Goal: Use online tool/utility: Utilize a website feature to perform a specific function

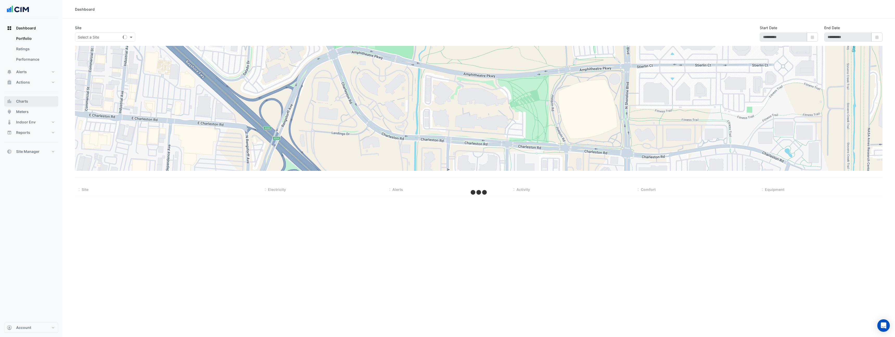
click at [29, 101] on button "Charts" at bounding box center [31, 101] width 54 height 10
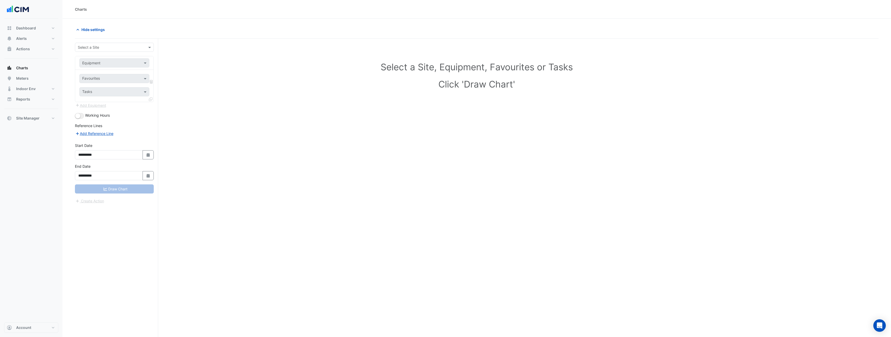
click at [116, 49] on input "text" at bounding box center [109, 47] width 63 height 5
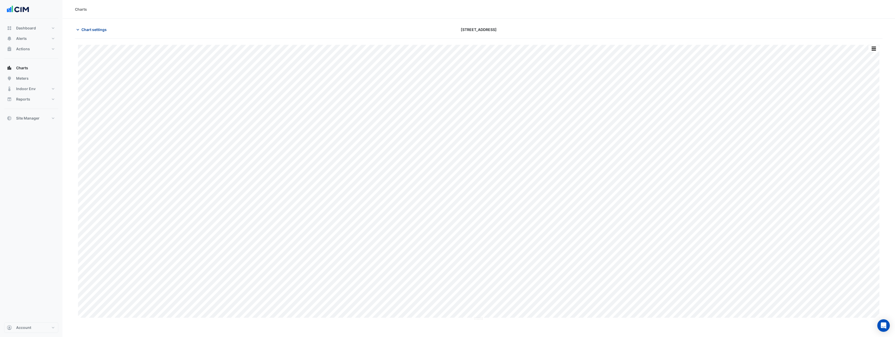
click at [96, 28] on span "Chart settings" at bounding box center [93, 29] width 25 height 5
type input "**********"
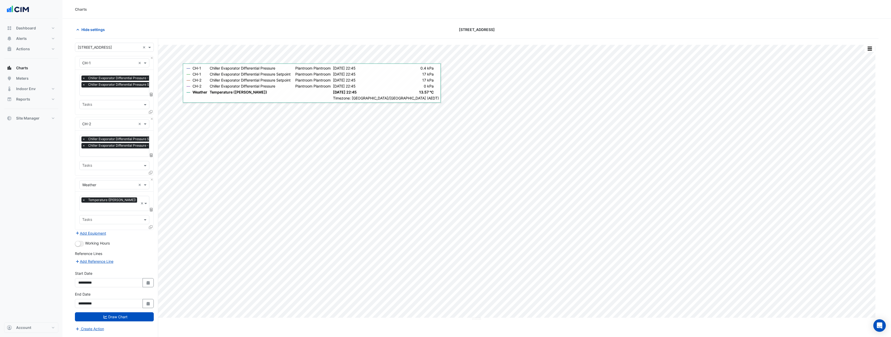
click at [116, 94] on input "text" at bounding box center [139, 91] width 115 height 5
type input "*"
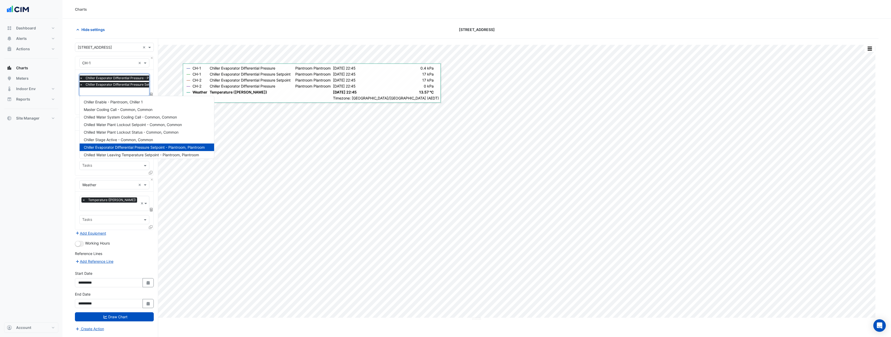
type input "*"
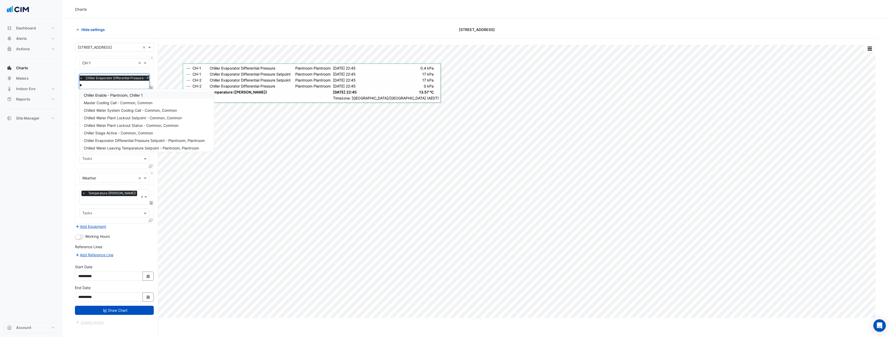
type input "**"
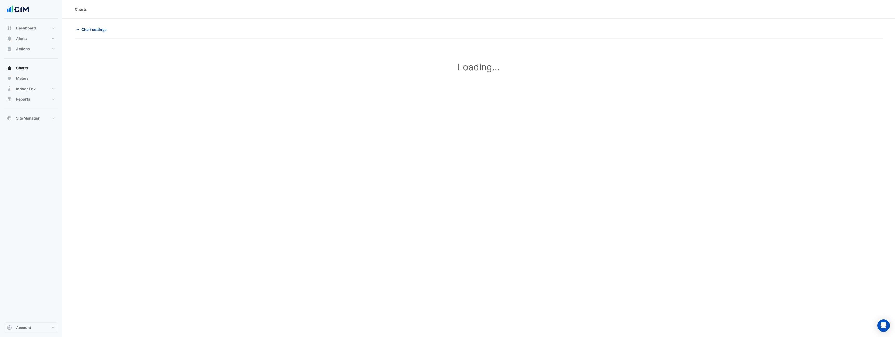
click at [100, 28] on span "Chart settings" at bounding box center [93, 29] width 25 height 5
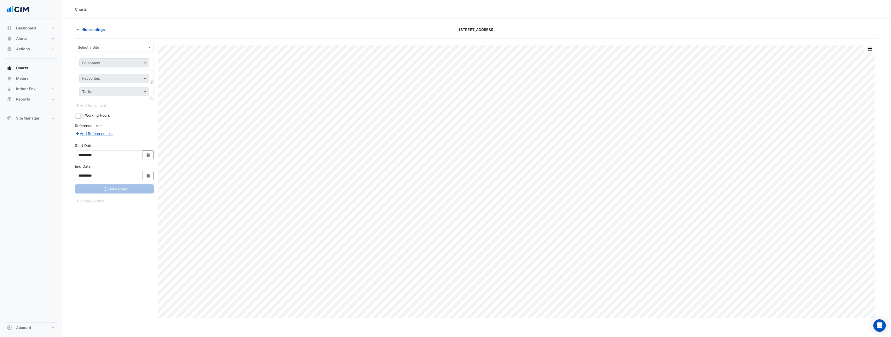
click at [131, 34] on div "Hide settings" at bounding box center [207, 29] width 270 height 9
click at [99, 29] on span "Hide settings" at bounding box center [92, 29] width 23 height 5
type input "**********"
click at [99, 29] on span "Chart settings" at bounding box center [93, 29] width 25 height 5
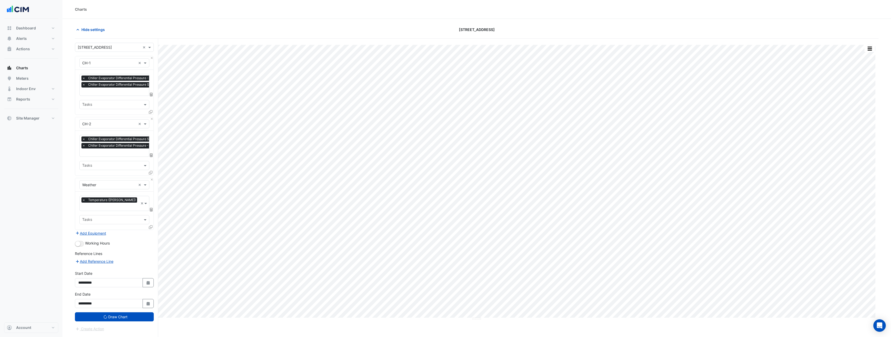
click at [112, 90] on input "text" at bounding box center [139, 91] width 115 height 5
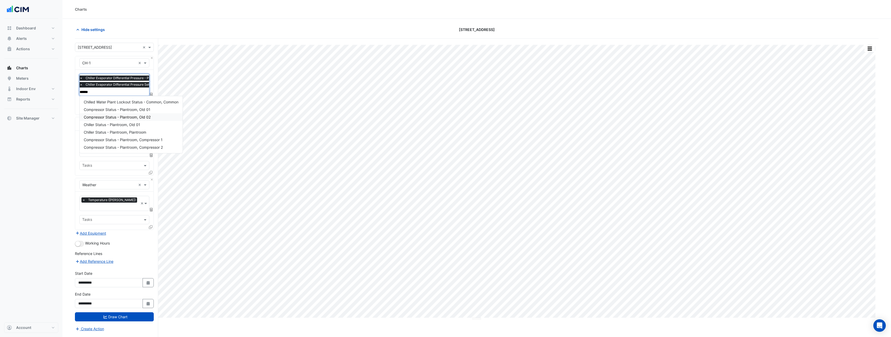
type input "******"
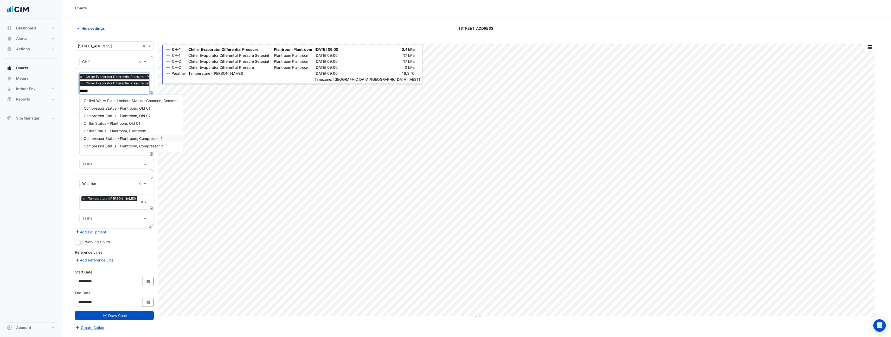
scroll to position [1, 0]
click at [126, 130] on span "Chiller Status - Plantroom, Plantroom" at bounding box center [115, 131] width 62 height 4
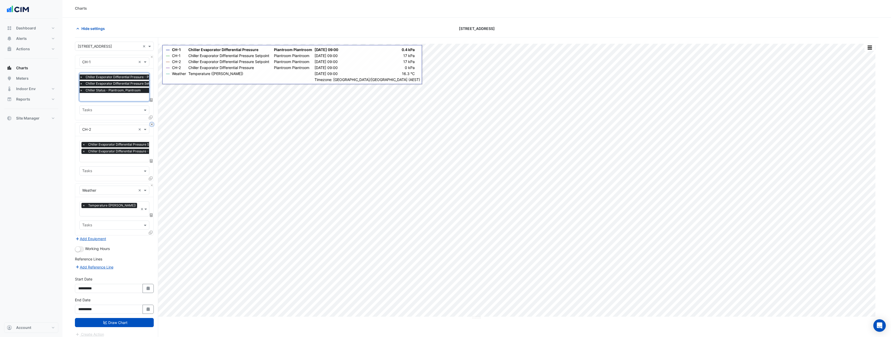
click at [153, 124] on button "Close" at bounding box center [151, 123] width 3 height 3
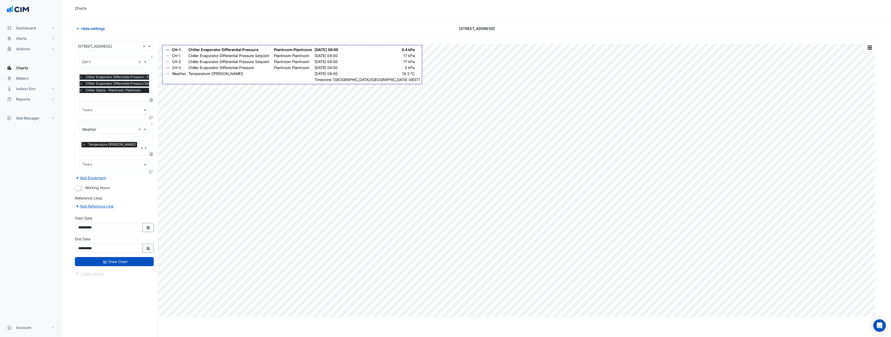
click at [150, 117] on icon at bounding box center [151, 117] width 4 height 4
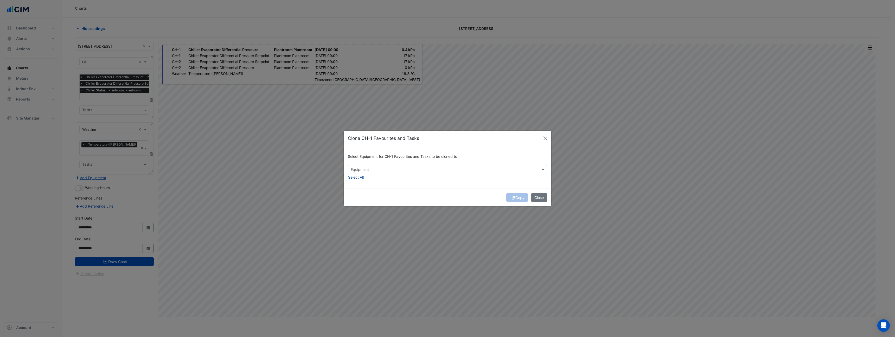
click at [351, 178] on button "Select All" at bounding box center [356, 177] width 16 height 6
click at [368, 168] on span "×" at bounding box center [368, 169] width 5 height 5
click at [520, 197] on button "Copy" at bounding box center [517, 197] width 22 height 9
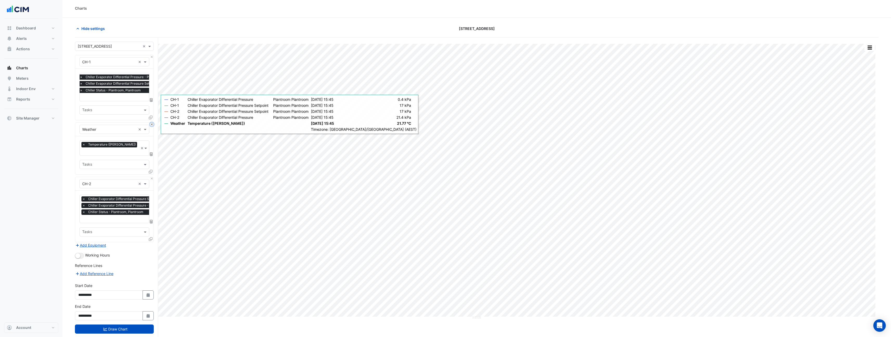
click at [151, 125] on button "Close" at bounding box center [151, 123] width 3 height 3
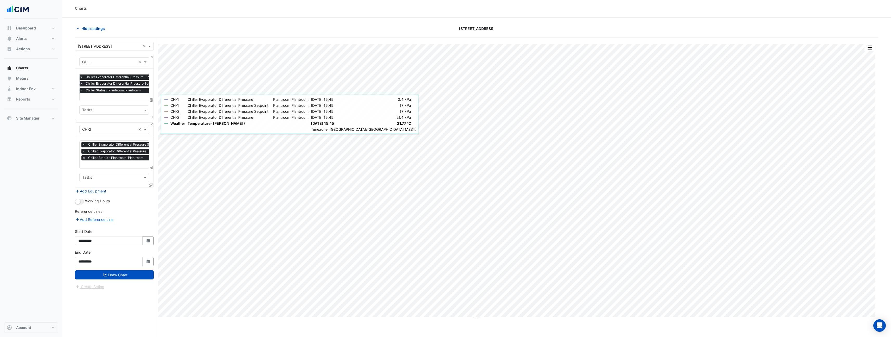
click at [105, 189] on button "Add Equipment" at bounding box center [90, 191] width 31 height 6
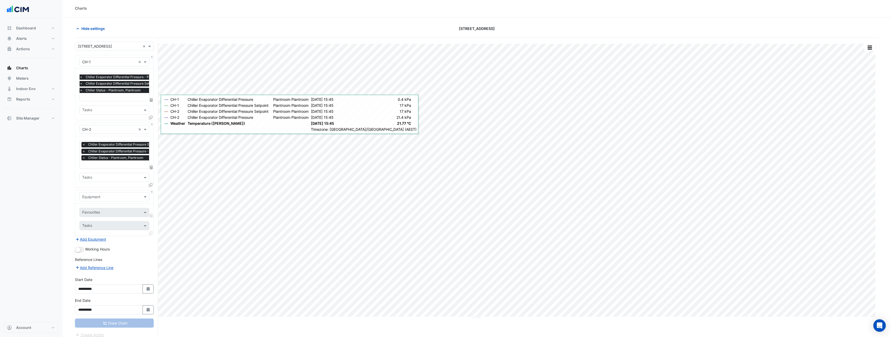
click at [106, 196] on input "text" at bounding box center [109, 196] width 54 height 5
type input "*******"
click at [102, 206] on div "Weather" at bounding box center [114, 207] width 69 height 8
click at [105, 210] on input "text" at bounding box center [111, 212] width 58 height 5
click at [99, 240] on span "Temperature ([PERSON_NAME])" at bounding box center [111, 237] width 55 height 4
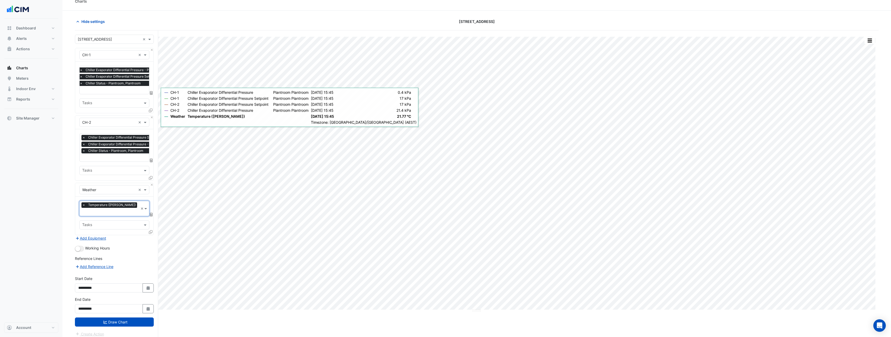
scroll to position [0, 0]
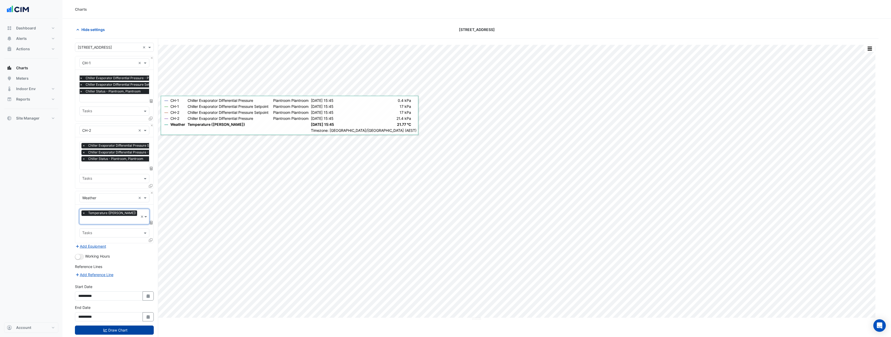
click at [120, 325] on button "Draw Chart" at bounding box center [114, 329] width 79 height 9
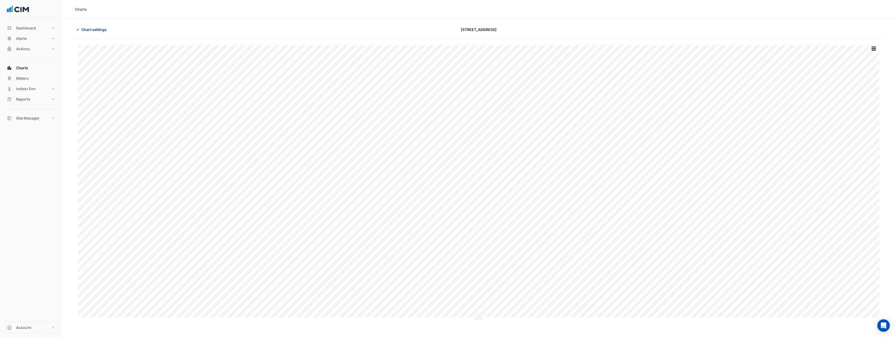
click at [104, 33] on button "Chart settings" at bounding box center [92, 29] width 35 height 9
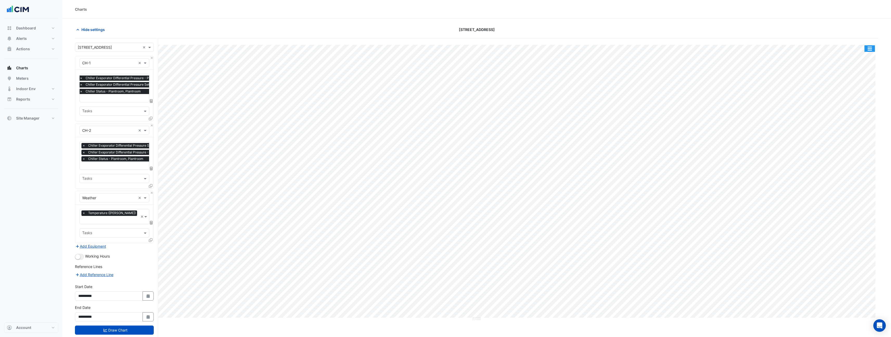
click at [872, 49] on button "button" at bounding box center [869, 48] width 10 height 7
click at [855, 116] on div "Pivot Data Table" at bounding box center [858, 114] width 31 height 12
click at [861, 126] on div "Export CSV - Flat" at bounding box center [858, 126] width 31 height 12
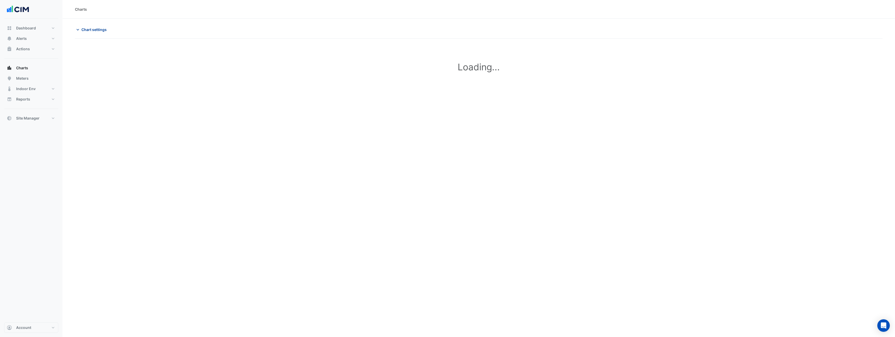
click at [94, 30] on span "Chart settings" at bounding box center [93, 29] width 25 height 5
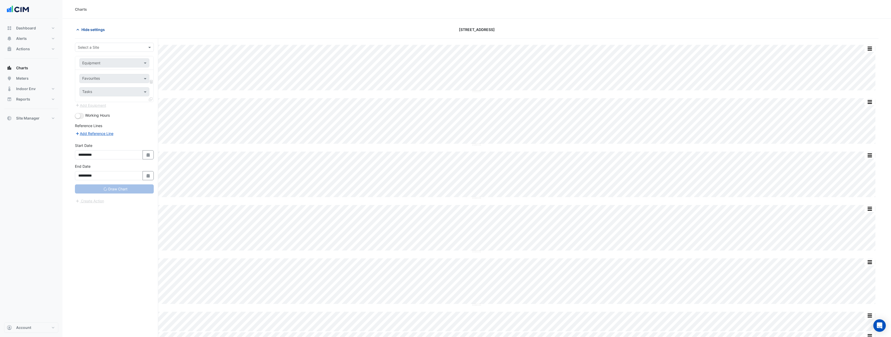
type input "**********"
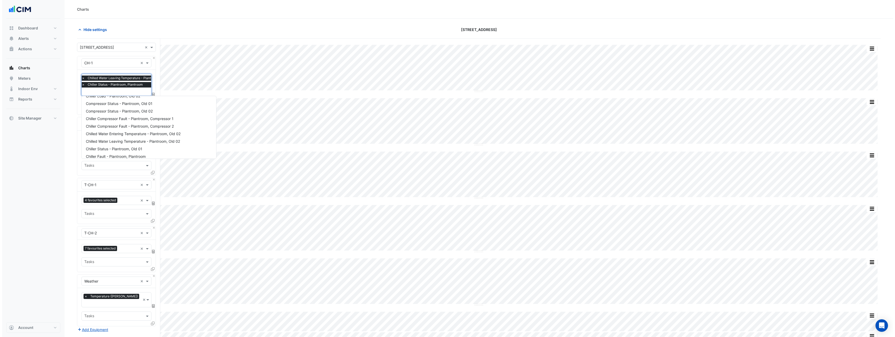
scroll to position [228, 0]
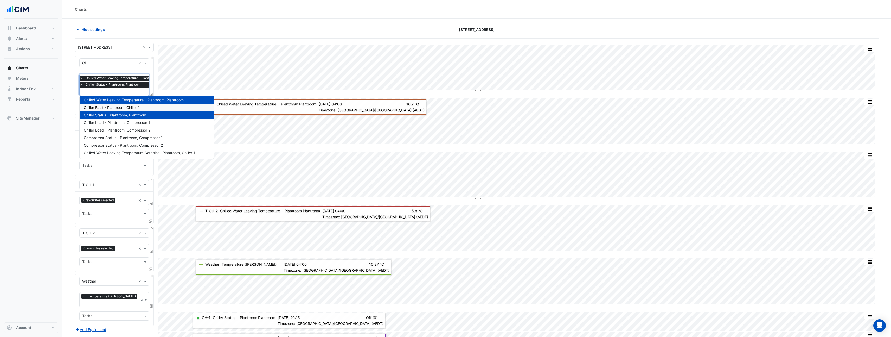
click at [354, 5] on div "Charts" at bounding box center [476, 9] width 828 height 19
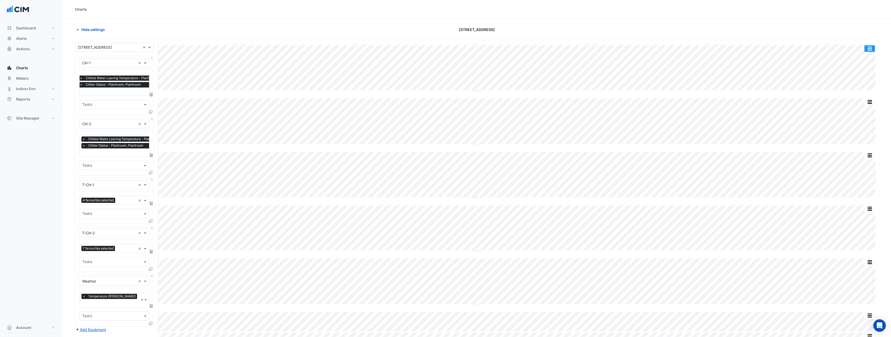
click at [871, 47] on button "button" at bounding box center [869, 48] width 10 height 7
click at [862, 75] on div "Split None" at bounding box center [858, 76] width 31 height 9
